Goal: Task Accomplishment & Management: Manage account settings

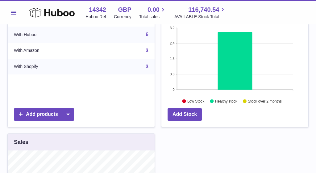
scroll to position [93, 0]
click at [148, 35] on link "6" at bounding box center [147, 34] width 3 height 5
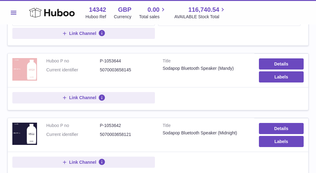
scroll to position [151, 0]
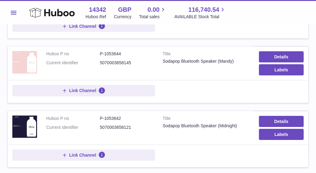
click at [27, 61] on img at bounding box center [24, 62] width 25 height 23
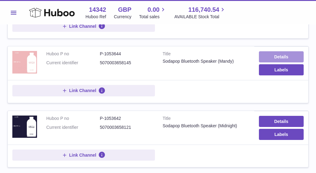
click at [278, 54] on link "Details" at bounding box center [281, 56] width 45 height 11
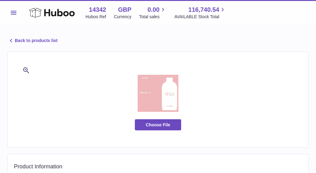
select select "**"
select select "****"
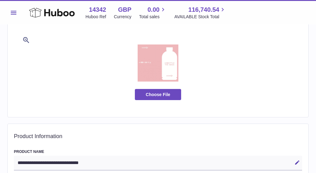
scroll to position [38, 0]
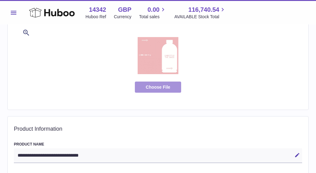
click at [169, 88] on label at bounding box center [158, 86] width 46 height 11
click at [170, 122] on input "file" at bounding box center [170, 122] width 0 height 0
type input "**********"
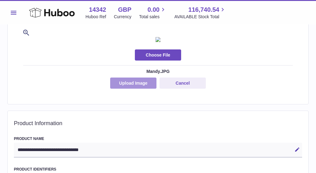
click at [146, 89] on button "Upload Image" at bounding box center [133, 82] width 46 height 11
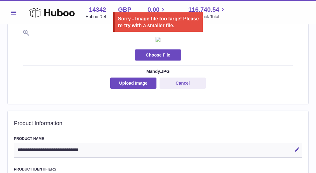
click at [186, 49] on div at bounding box center [158, 40] width 270 height 20
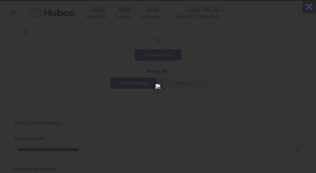
click at [307, 6] on icon "button" at bounding box center [309, 6] width 11 height 11
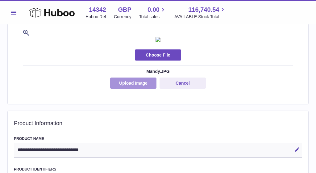
click at [137, 89] on button "Upload Image" at bounding box center [133, 82] width 46 height 11
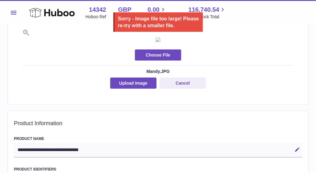
click at [161, 42] on img at bounding box center [158, 39] width 5 height 5
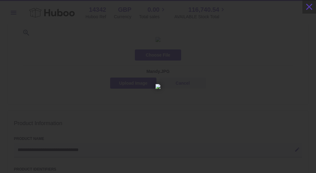
click at [308, 8] on icon "button" at bounding box center [309, 7] width 6 height 6
